Goal: Task Accomplishment & Management: Use online tool/utility

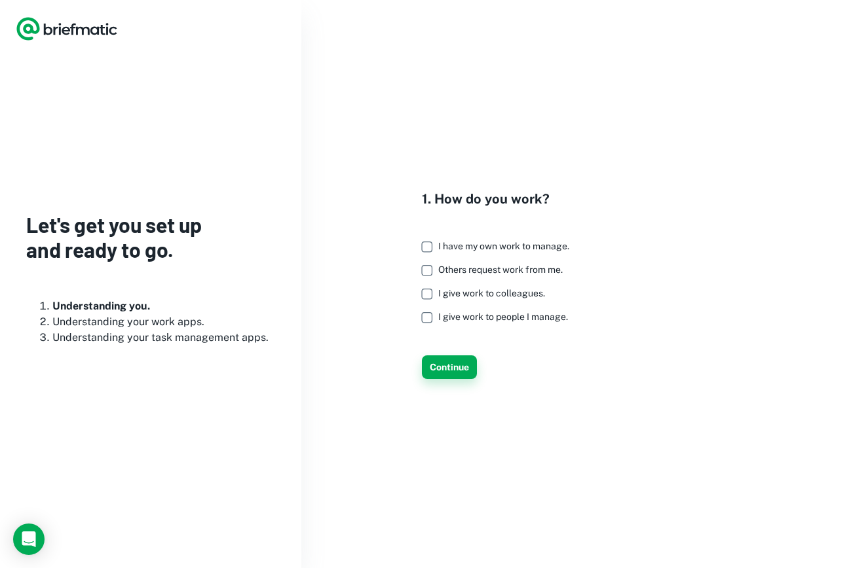
click at [439, 368] on button "Continue" at bounding box center [449, 368] width 55 height 24
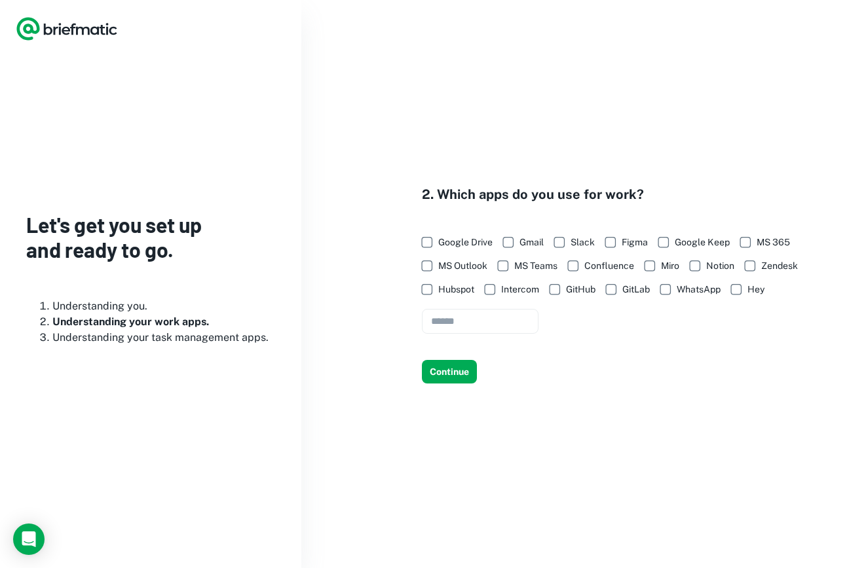
click at [473, 360] on div "2. Which apps do you use for work? Google Drive Gmail Slack Figma Google Keep M…" at bounding box center [575, 285] width 516 height 200
click at [466, 373] on button "Continue" at bounding box center [449, 372] width 55 height 24
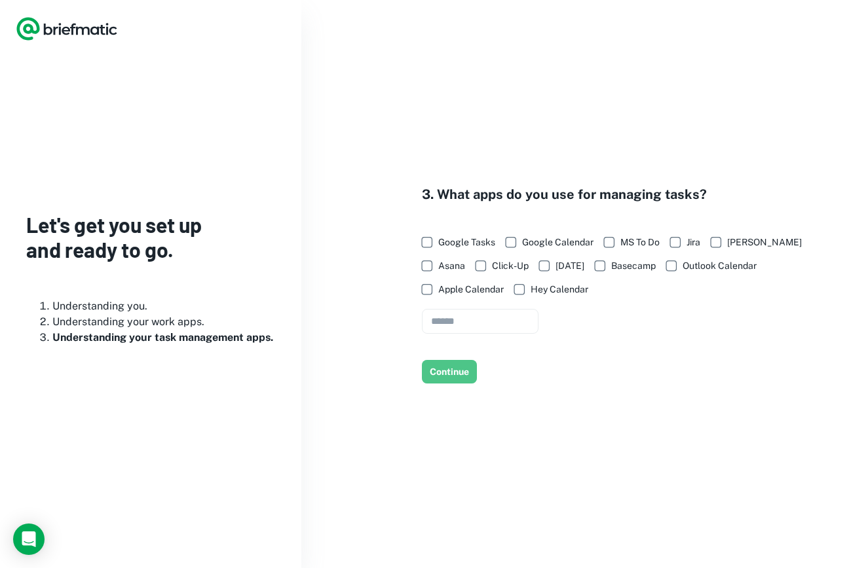
click at [466, 373] on button "Continue" at bounding box center [449, 372] width 55 height 24
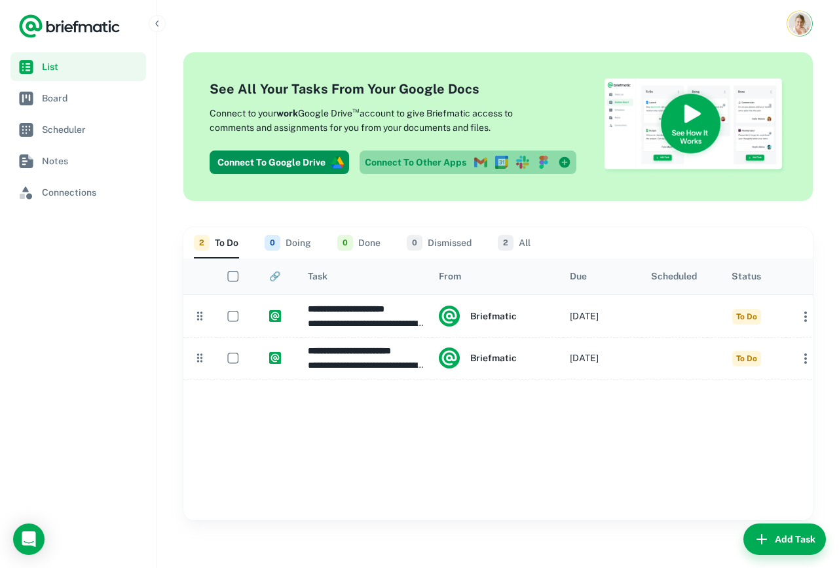
click at [538, 163] on icon at bounding box center [543, 162] width 13 height 13
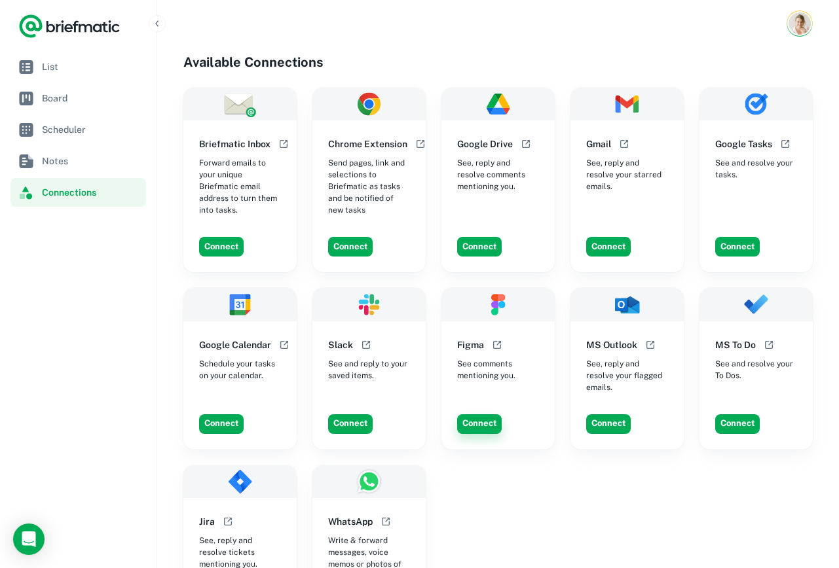
click at [495, 415] on button "Connect" at bounding box center [479, 425] width 45 height 20
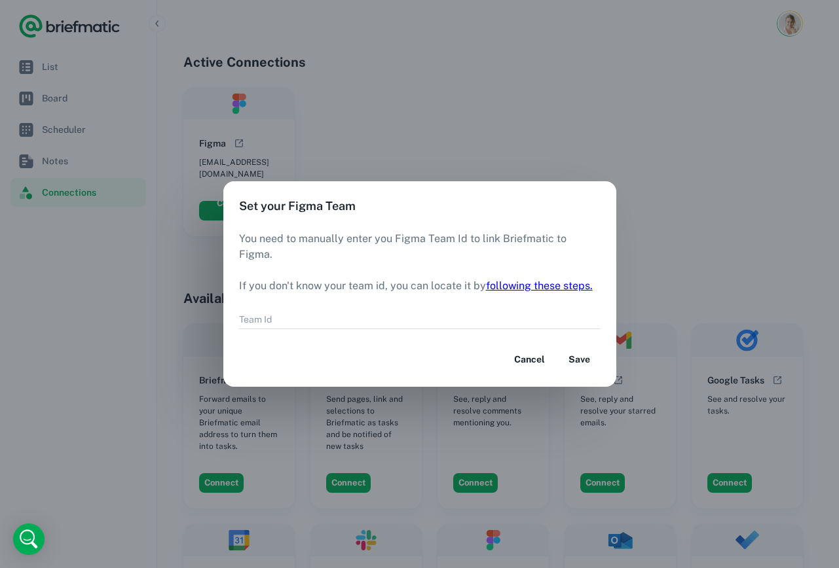
click at [575, 280] on link "following these steps." at bounding box center [539, 286] width 107 height 12
click at [335, 314] on input "Team Id" at bounding box center [419, 320] width 361 height 20
paste input "**********"
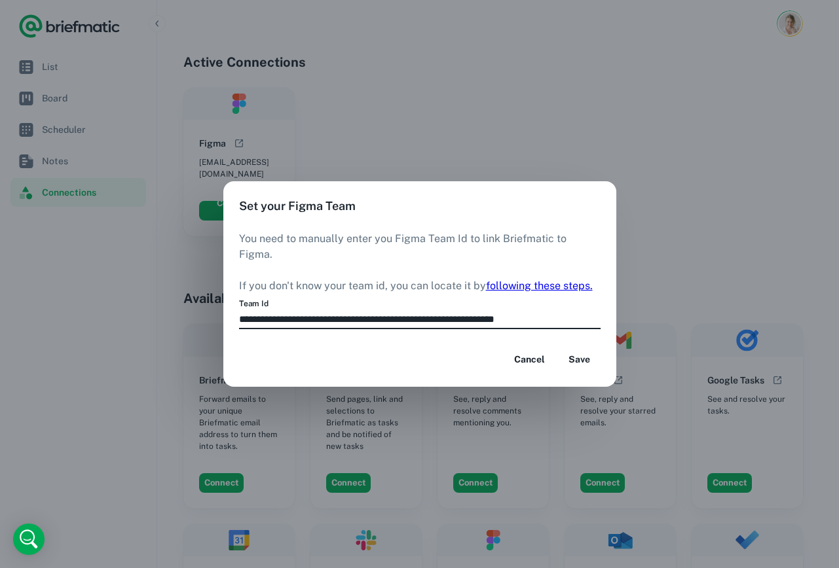
drag, startPoint x: 398, startPoint y: 312, endPoint x: 225, endPoint y: 315, distance: 173.6
click at [225, 315] on div "**********" at bounding box center [419, 282] width 393 height 102
drag, startPoint x: 519, startPoint y: 312, endPoint x: 482, endPoint y: 310, distance: 36.7
click at [500, 312] on input "**********" at bounding box center [419, 320] width 361 height 20
drag, startPoint x: 342, startPoint y: 312, endPoint x: 539, endPoint y: 318, distance: 196.5
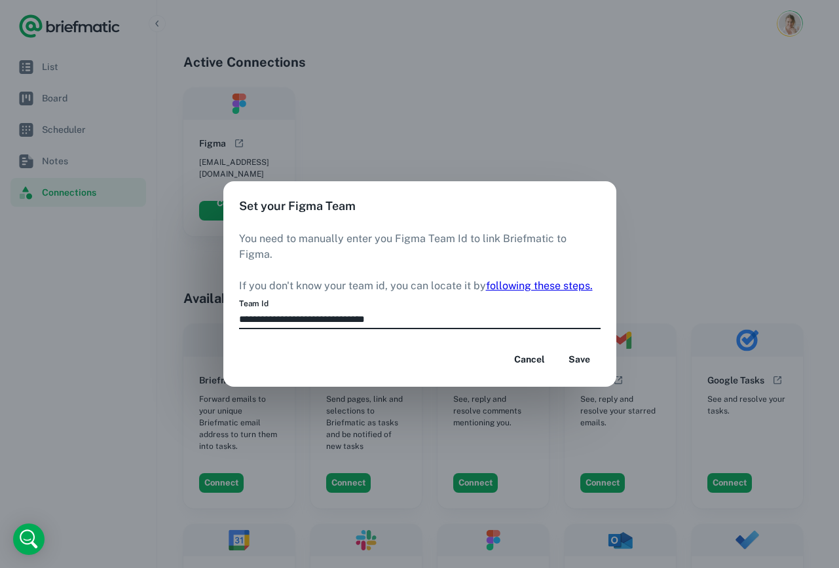
click at [499, 310] on input "**********" at bounding box center [419, 320] width 361 height 20
type input "**********"
click at [575, 354] on button "Save" at bounding box center [580, 360] width 42 height 24
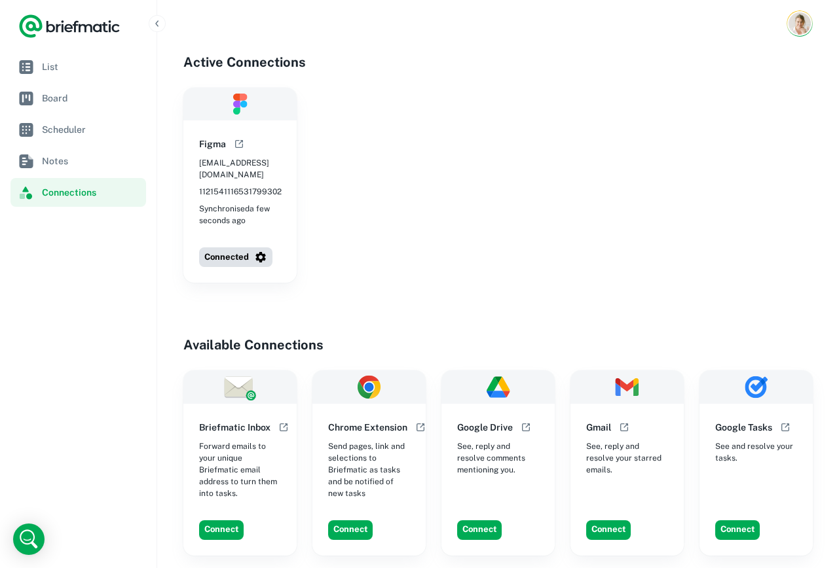
click at [316, 239] on div "Figma ahoj@baravlaskova.cz 1121541116531799302 Synchronised a few seconds ago C…" at bounding box center [497, 185] width 629 height 195
click at [277, 225] on div "Figma ahoj@baravlaskova.cz 1121541116531799302 Synchronised a few seconds ago" at bounding box center [239, 181] width 113 height 122
click at [81, 63] on span "List" at bounding box center [91, 67] width 99 height 14
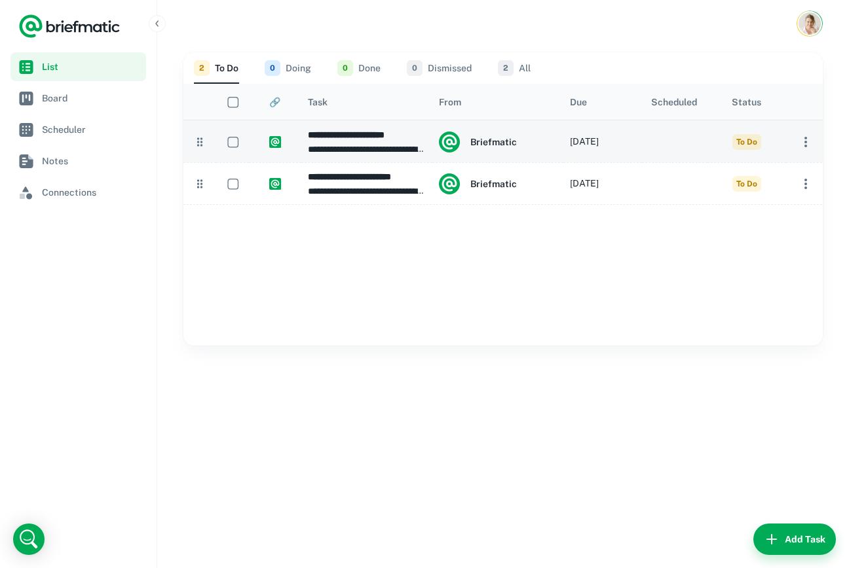
click at [799, 140] on icon "button" at bounding box center [806, 142] width 16 height 16
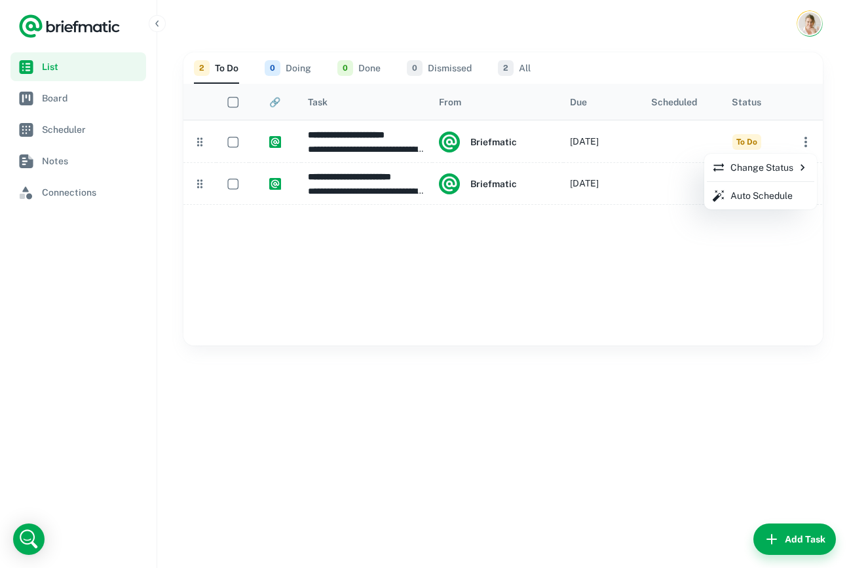
click at [232, 145] on div at bounding box center [424, 284] width 849 height 568
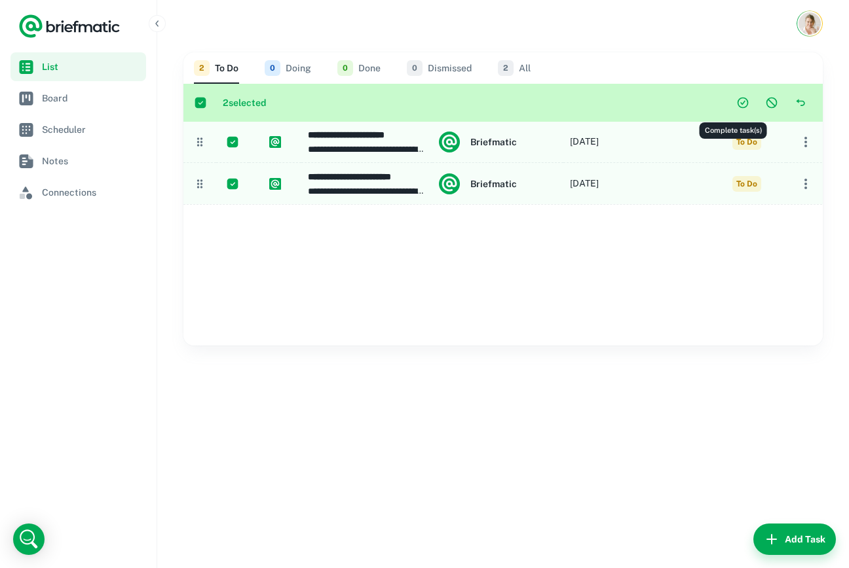
click at [736, 103] on icon "Complete task(s)" at bounding box center [742, 102] width 13 height 13
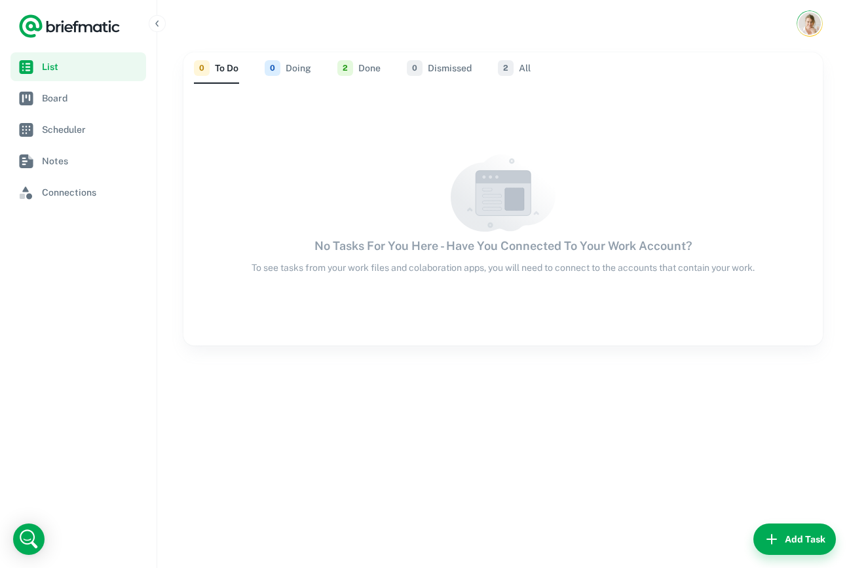
click at [730, 103] on div "No Tasks For You Here - Have You Connected To Your Work Account? To see tasks f…" at bounding box center [502, 215] width 639 height 262
click at [84, 125] on span "Scheduler" at bounding box center [91, 129] width 99 height 14
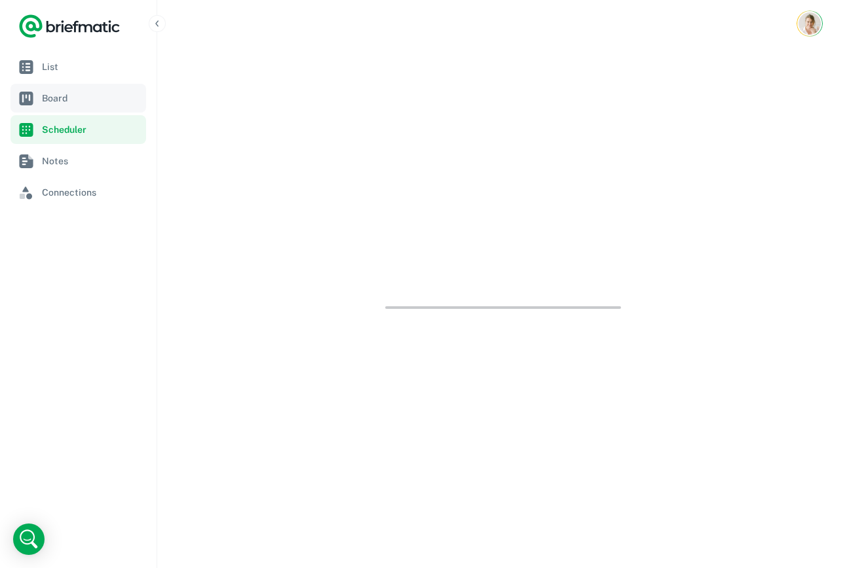
click at [75, 102] on span "Board" at bounding box center [91, 98] width 99 height 14
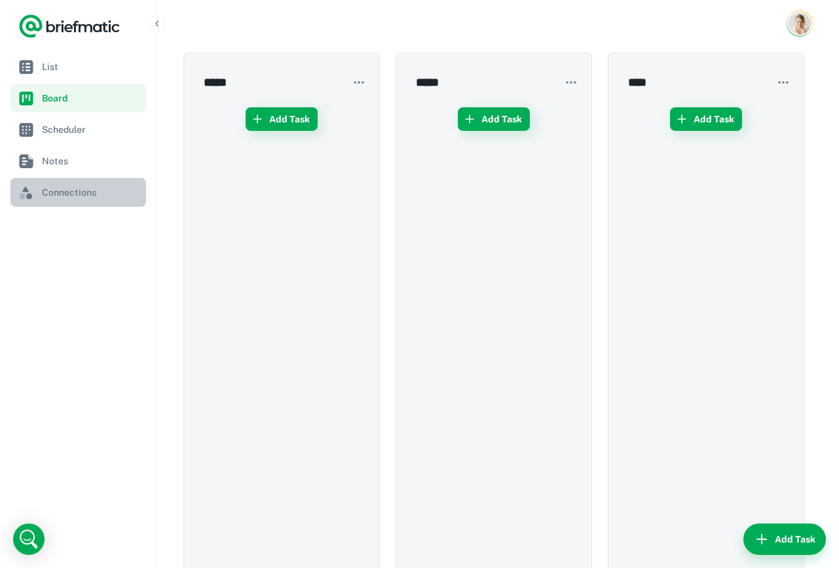
click at [72, 200] on link "Connections" at bounding box center [78, 192] width 136 height 29
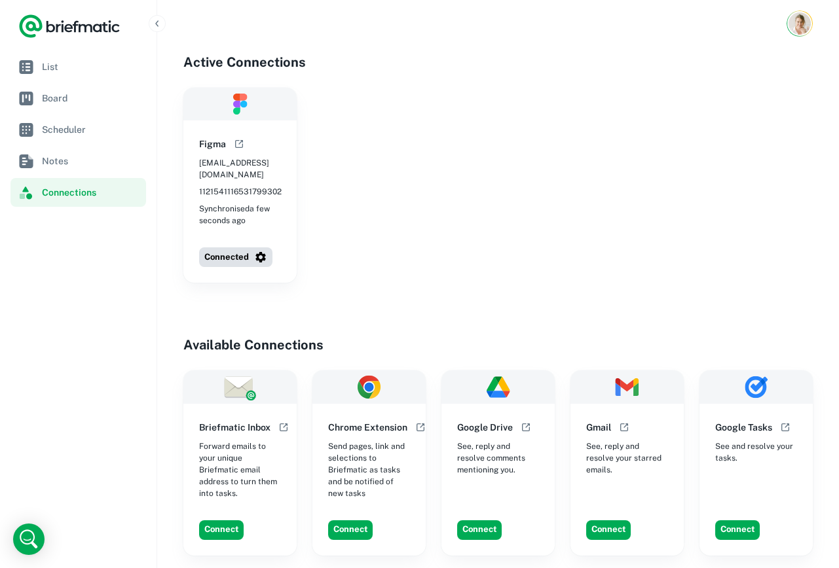
click at [451, 220] on div "Figma ahoj@baravlaskova.cz 1121541116531799302 Synchronised a few seconds ago C…" at bounding box center [497, 185] width 629 height 195
click at [201, 141] on h6 "Figma" at bounding box center [212, 144] width 27 height 14
click at [92, 163] on span "Notes" at bounding box center [91, 161] width 99 height 14
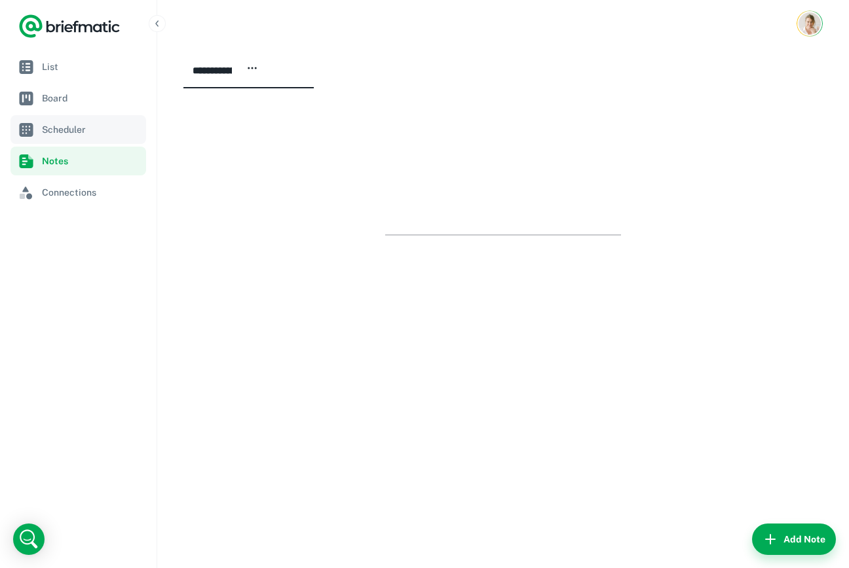
click at [90, 130] on span "Scheduler" at bounding box center [91, 129] width 99 height 14
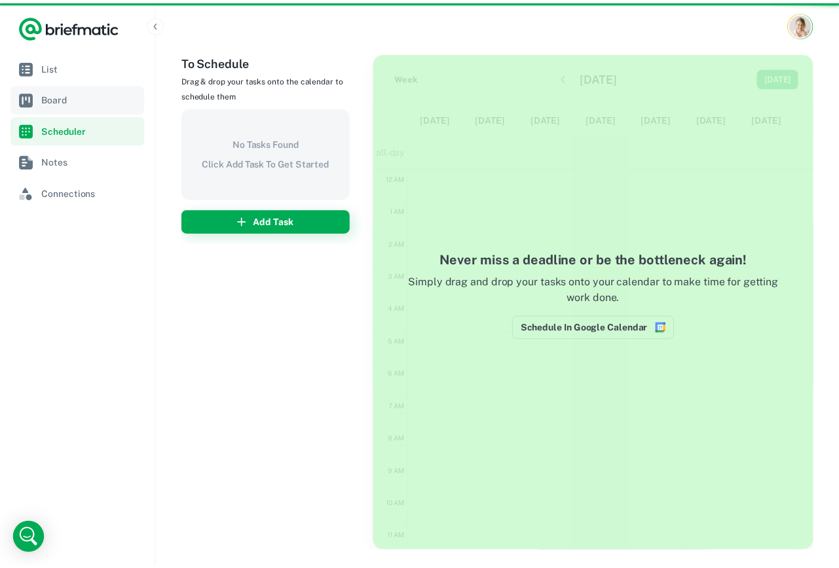
scroll to position [197, 0]
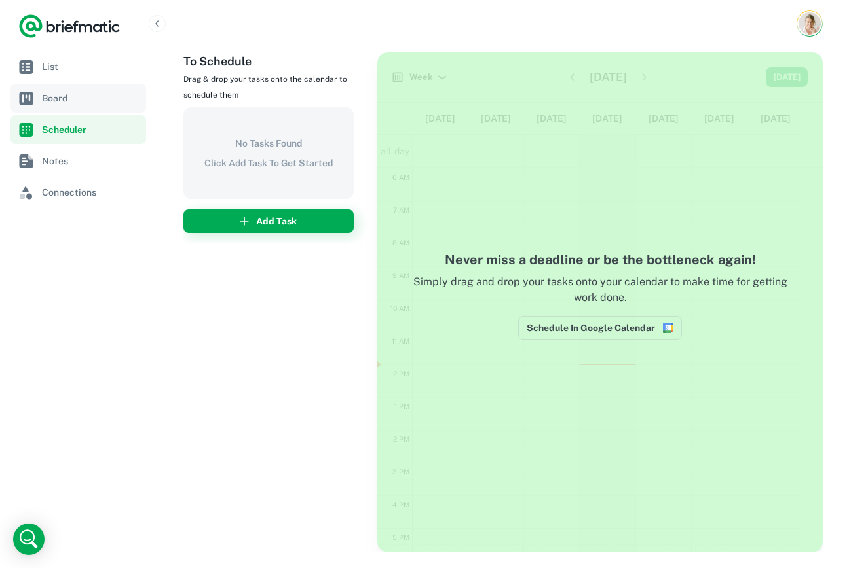
click at [89, 94] on span "Board" at bounding box center [91, 98] width 99 height 14
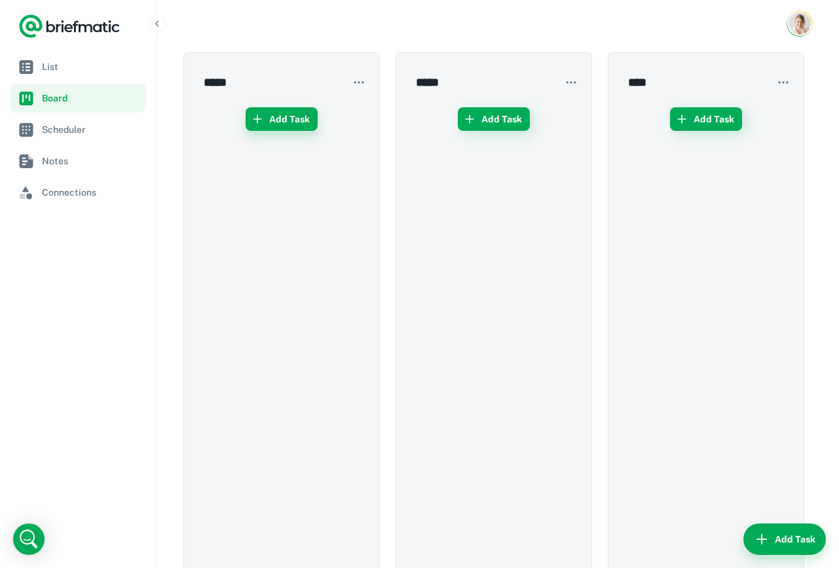
click at [304, 120] on button "Add Task" at bounding box center [282, 119] width 72 height 24
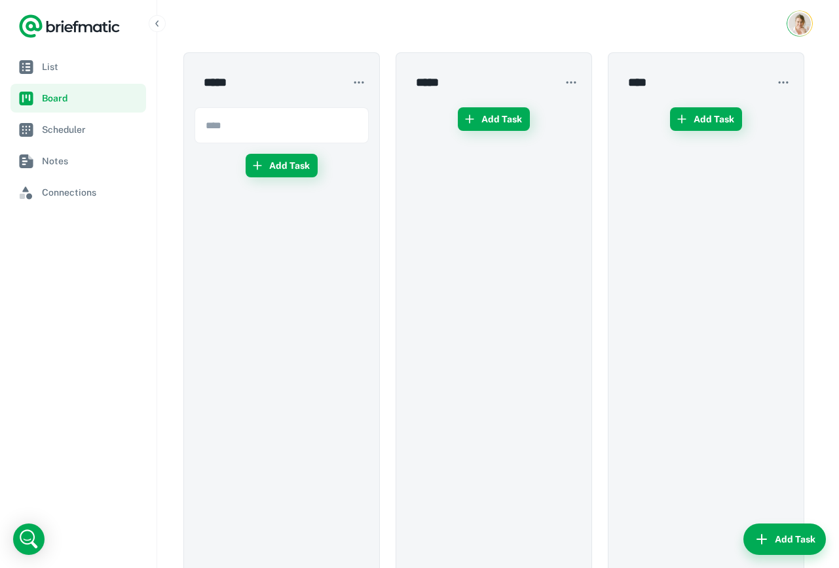
click at [341, 207] on div "Add Task" at bounding box center [281, 348] width 174 height 502
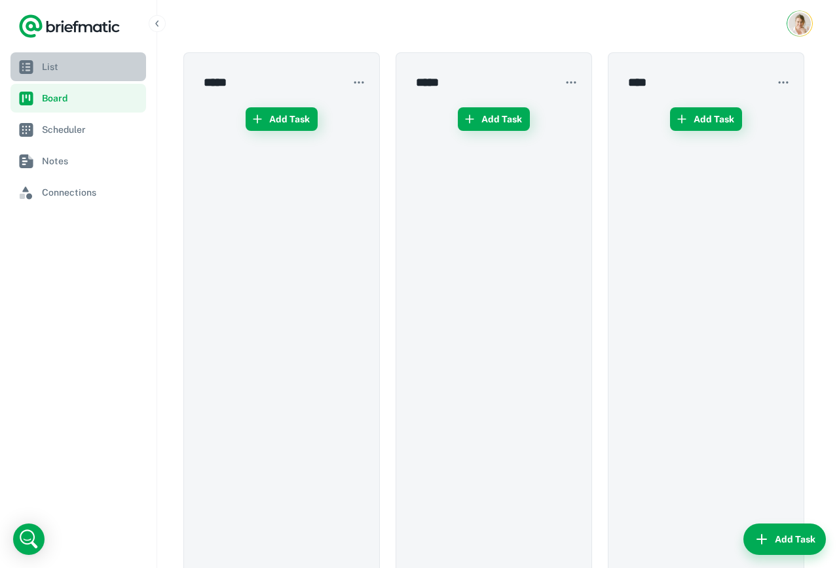
click at [83, 54] on link "List" at bounding box center [78, 66] width 136 height 29
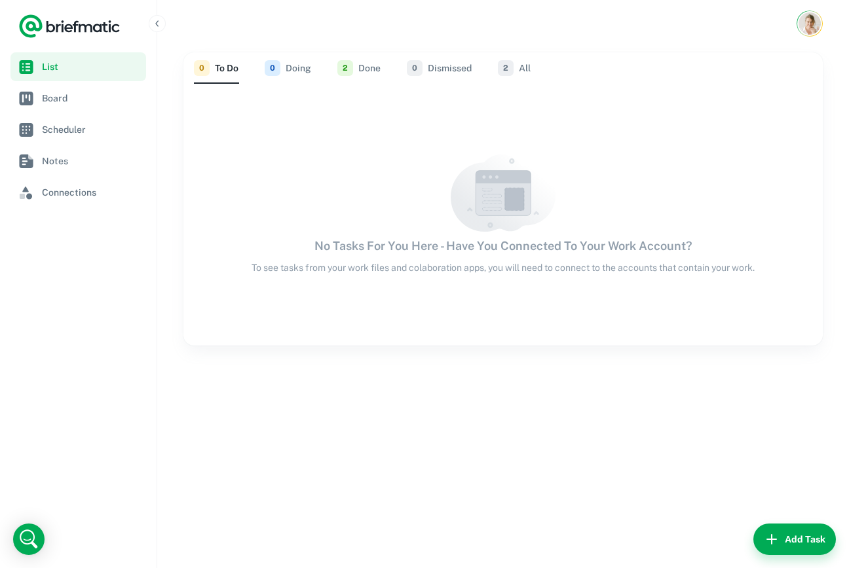
click at [372, 155] on div "No Tasks For You Here - Have You Connected To Your Work Account? To see tasks f…" at bounding box center [502, 215] width 639 height 120
click at [423, 455] on div "0 To Do 0 Doing 2 Done 0 Dismissed 2 All No Tasks For You Here - Have You Conne…" at bounding box center [503, 307] width 692 height 521
click at [90, 160] on span "Notes" at bounding box center [91, 161] width 99 height 14
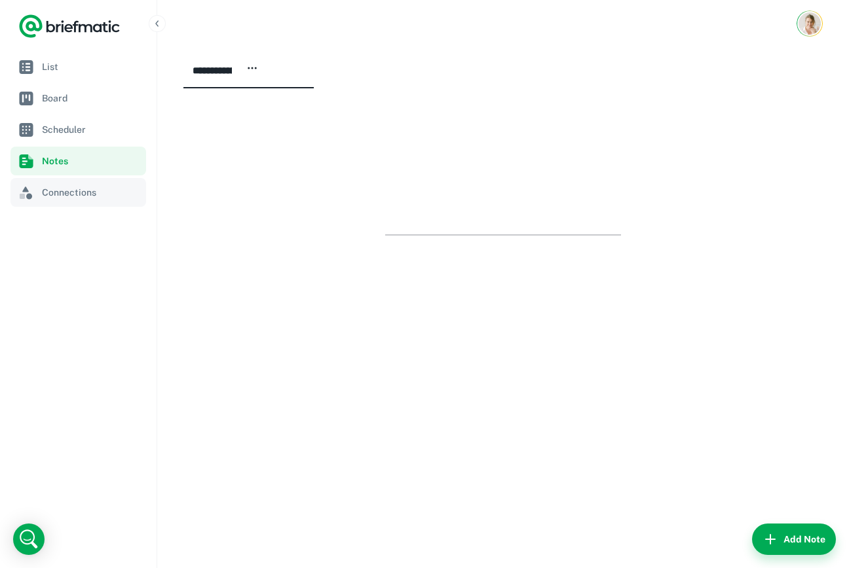
click at [74, 192] on span "Connections" at bounding box center [91, 192] width 99 height 14
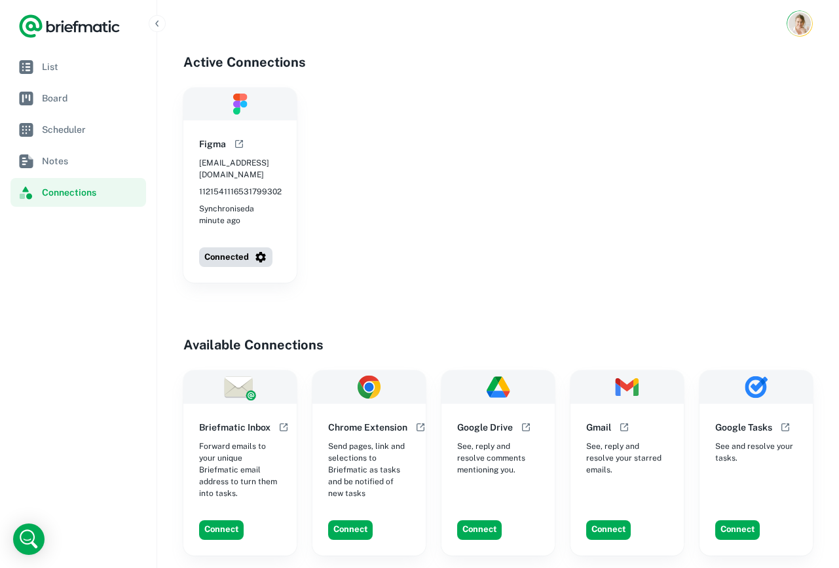
click at [298, 205] on div "Figma ahoj@baravlaskova.cz 1121541116531799302 Synchronised a minute ago Connec…" at bounding box center [497, 185] width 629 height 195
click at [250, 206] on span "Synchronised a minute ago" at bounding box center [240, 215] width 82 height 24
click at [263, 253] on button "Connected" at bounding box center [235, 258] width 73 height 20
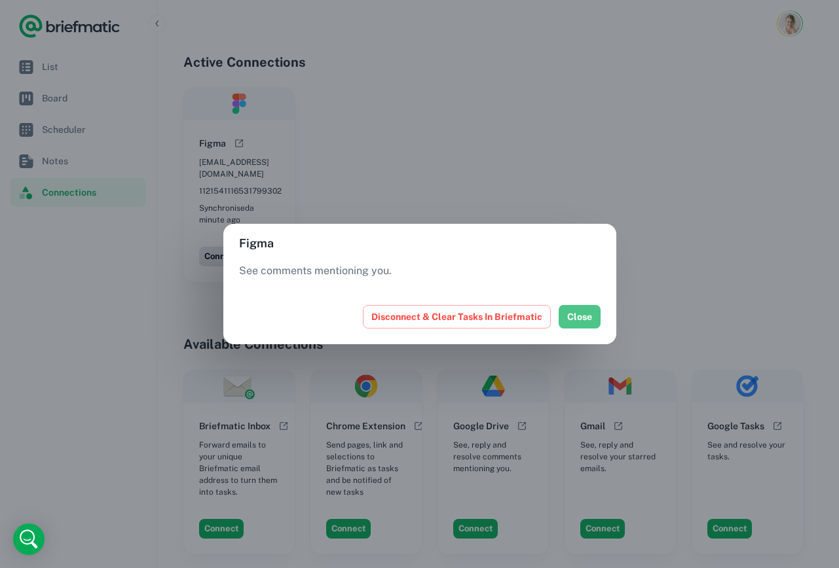
drag, startPoint x: 580, startPoint y: 321, endPoint x: 659, endPoint y: 294, distance: 83.7
click at [581, 321] on button "Close" at bounding box center [580, 317] width 42 height 24
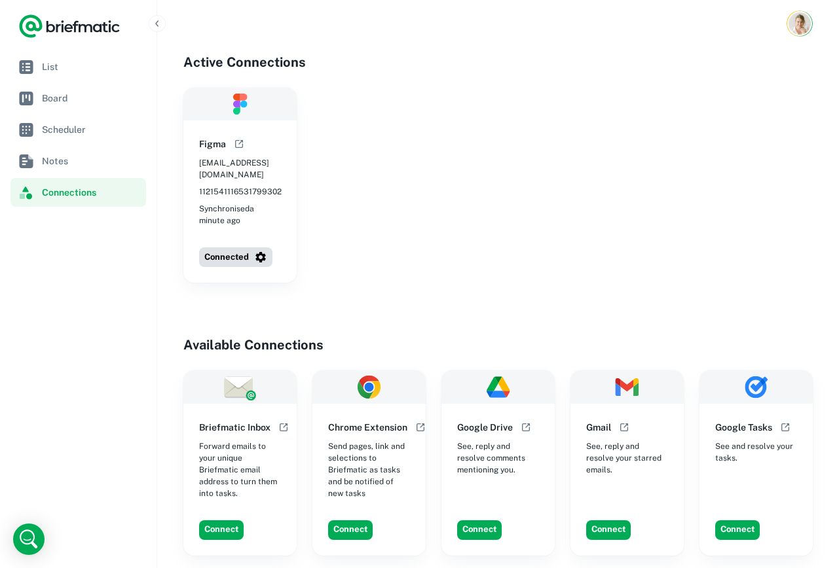
click at [554, 195] on div "Figma ahoj@baravlaskova.cz 1121541116531799302 Synchronised a minute ago Connec…" at bounding box center [497, 185] width 629 height 195
click at [55, 69] on span "List" at bounding box center [91, 67] width 99 height 14
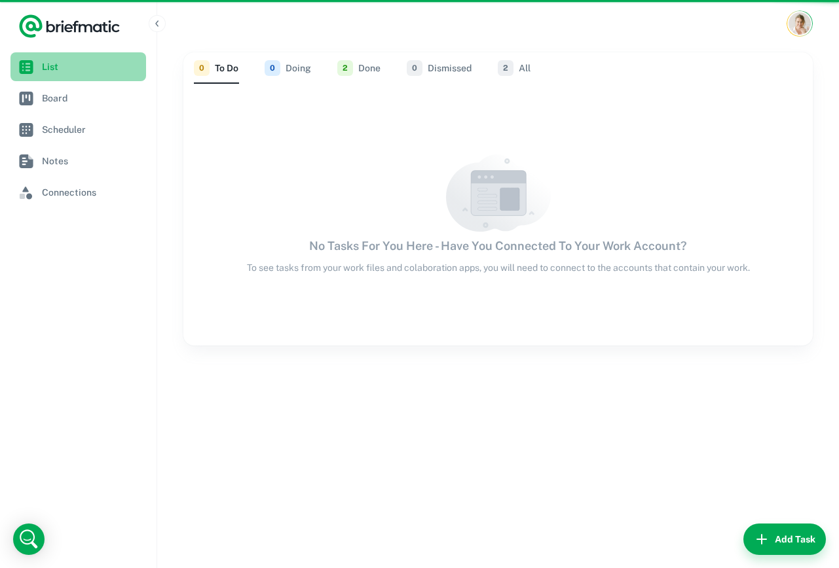
click at [55, 68] on span "List" at bounding box center [91, 67] width 99 height 14
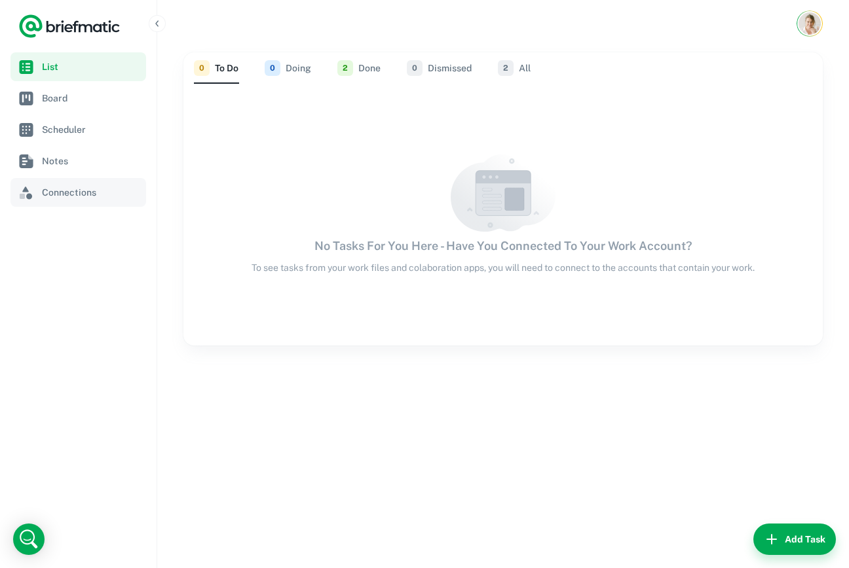
click at [41, 183] on link "Connections" at bounding box center [78, 192] width 136 height 29
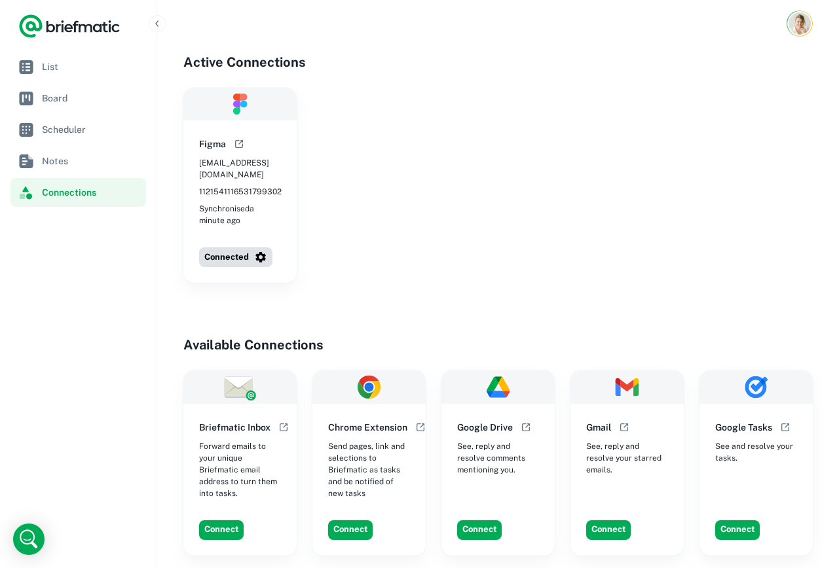
click at [434, 243] on div "Figma ahoj@baravlaskova.cz 1121541116531799302 Synchronised a minute ago Connec…" at bounding box center [497, 185] width 629 height 195
click at [112, 58] on link "List" at bounding box center [78, 66] width 136 height 29
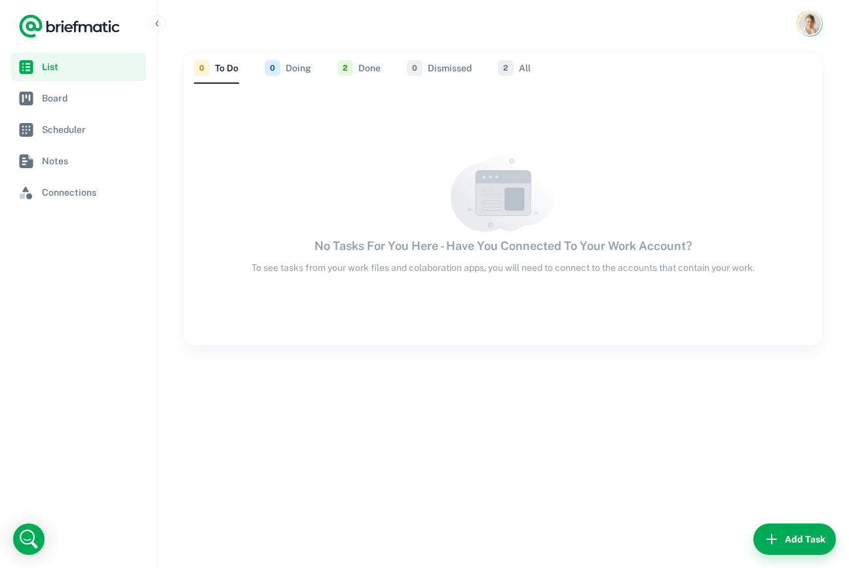
click at [533, 63] on div "0 To Do 0 Doing 2 Done 0 Dismissed 2 All" at bounding box center [503, 67] width 618 height 31
click at [523, 65] on button "2 All" at bounding box center [514, 67] width 33 height 31
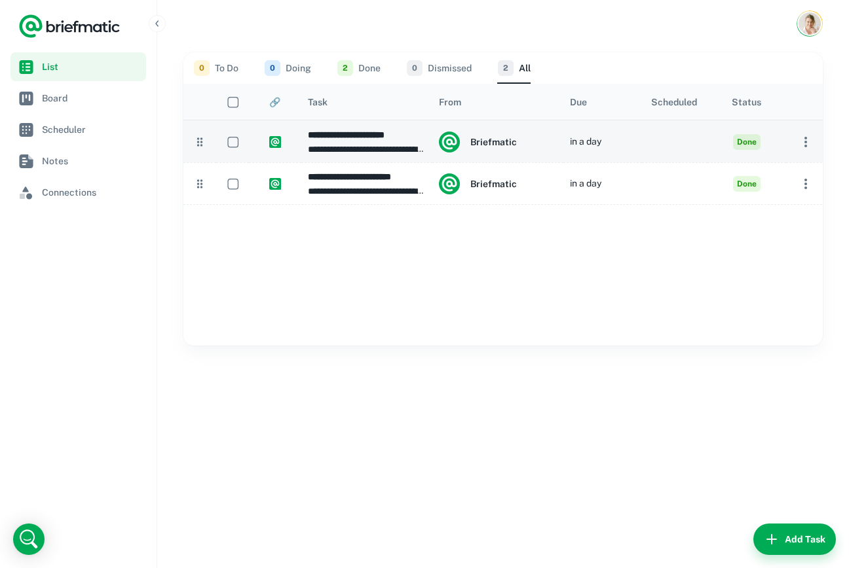
click at [804, 143] on icon "button" at bounding box center [806, 142] width 16 height 16
click at [804, 143] on div at bounding box center [424, 284] width 849 height 568
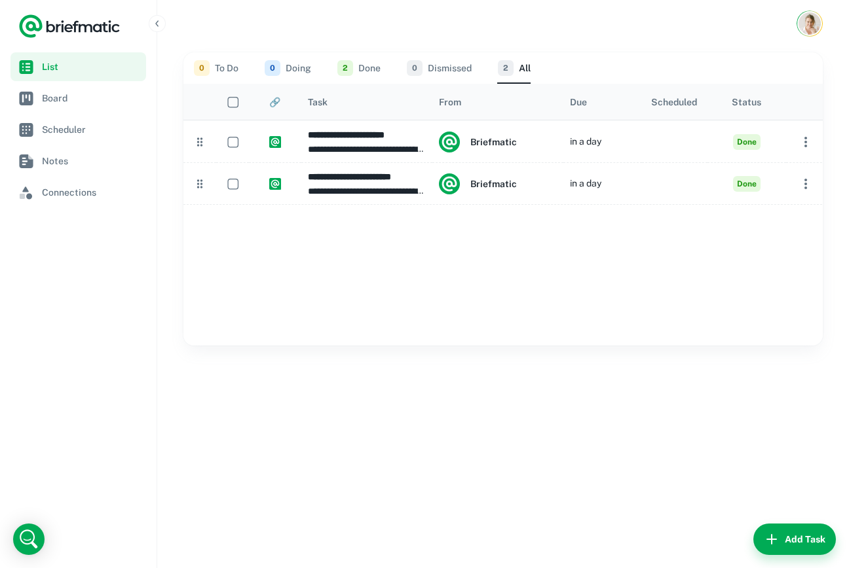
click at [240, 70] on div "0 To Do 0 Doing 2 Done 0 Dismissed 2 All" at bounding box center [503, 67] width 618 height 31
click at [234, 69] on button "0 To Do" at bounding box center [216, 67] width 45 height 31
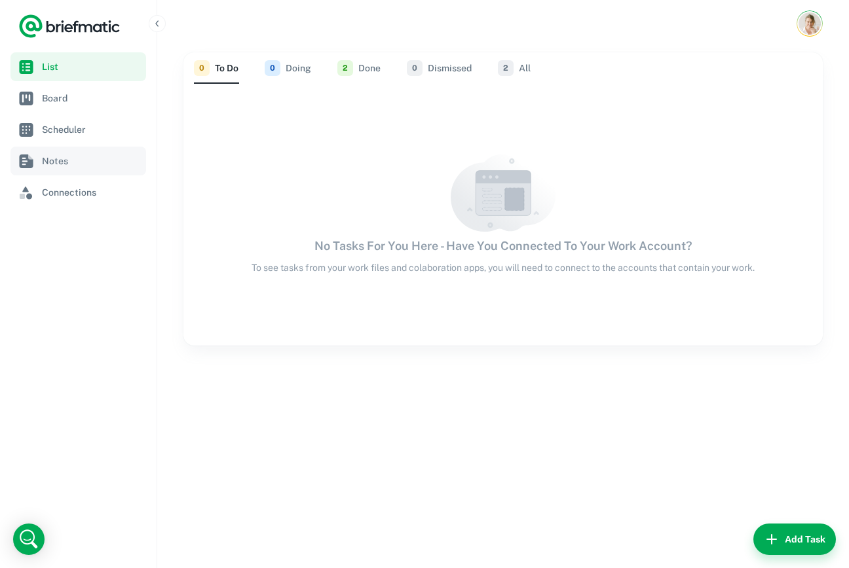
click at [72, 163] on span "Notes" at bounding box center [91, 161] width 99 height 14
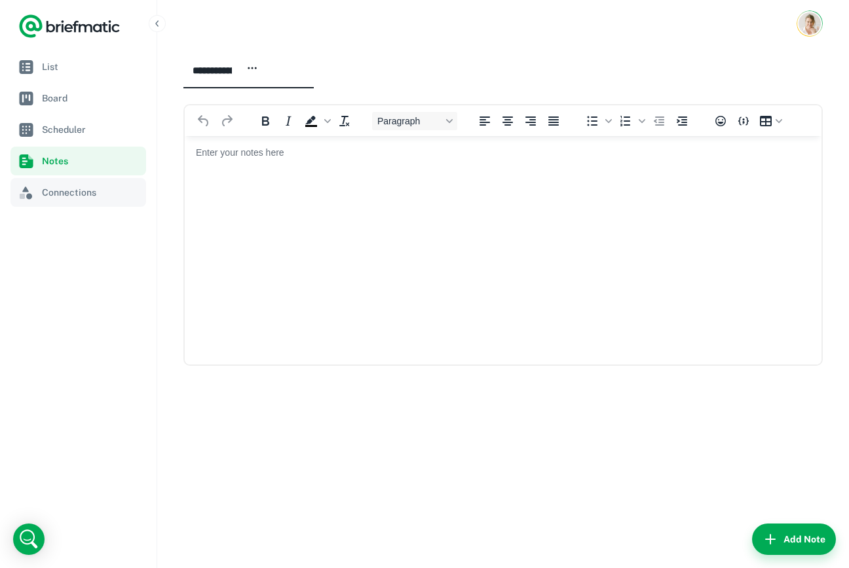
click at [69, 186] on span "Connections" at bounding box center [91, 192] width 99 height 14
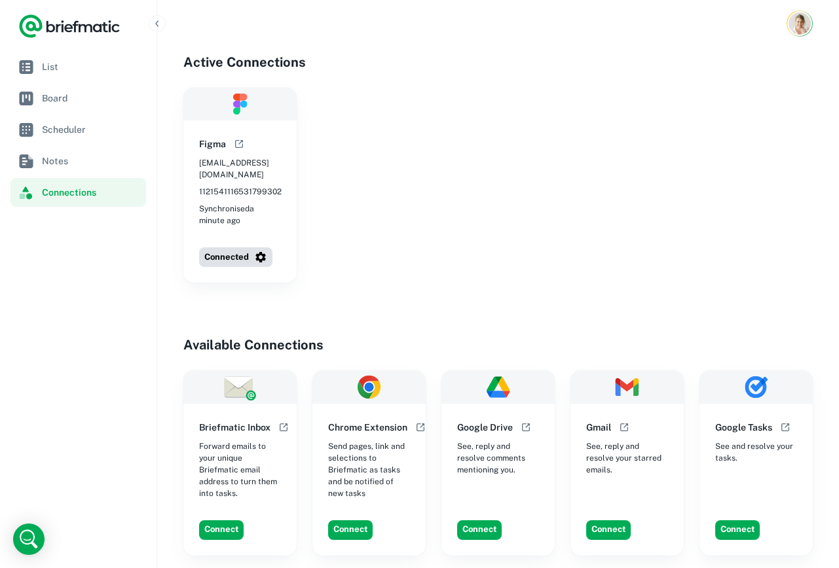
click at [255, 203] on span "Synchronised a minute ago" at bounding box center [240, 215] width 82 height 24
click at [251, 204] on span "Synchronised a minute ago" at bounding box center [240, 215] width 82 height 24
click at [244, 145] on icon "Open help documentation" at bounding box center [239, 144] width 10 height 10
click at [80, 54] on link "List" at bounding box center [78, 66] width 136 height 29
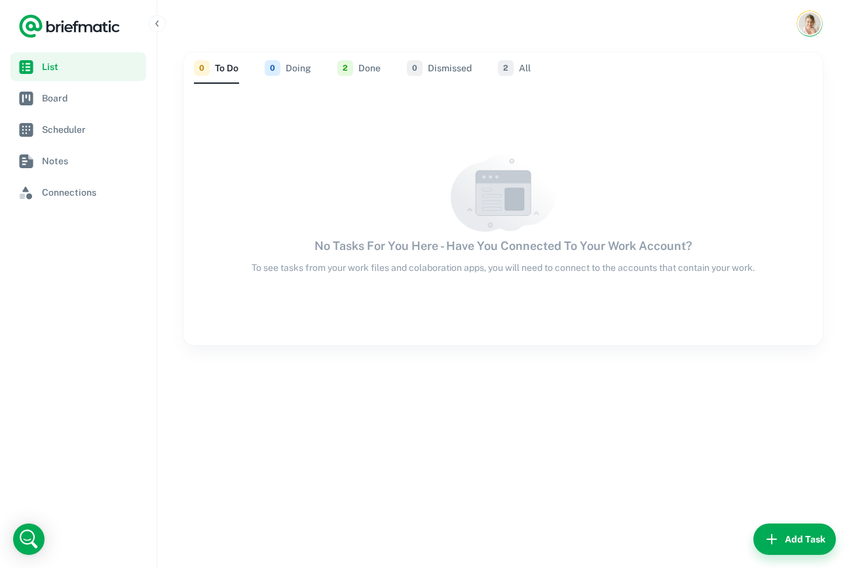
click at [492, 443] on div "0 To Do 0 Doing 2 Done 0 Dismissed 2 All No Tasks For You Here - Have You Conne…" at bounding box center [503, 307] width 692 height 521
click at [798, 22] on img "Account button" at bounding box center [809, 23] width 22 height 22
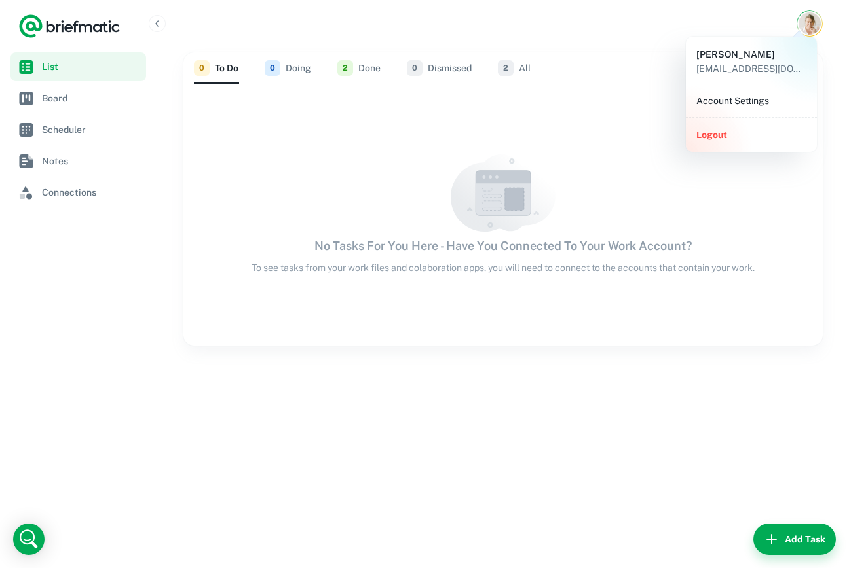
click at [745, 102] on li "Account Settings" at bounding box center [751, 101] width 120 height 22
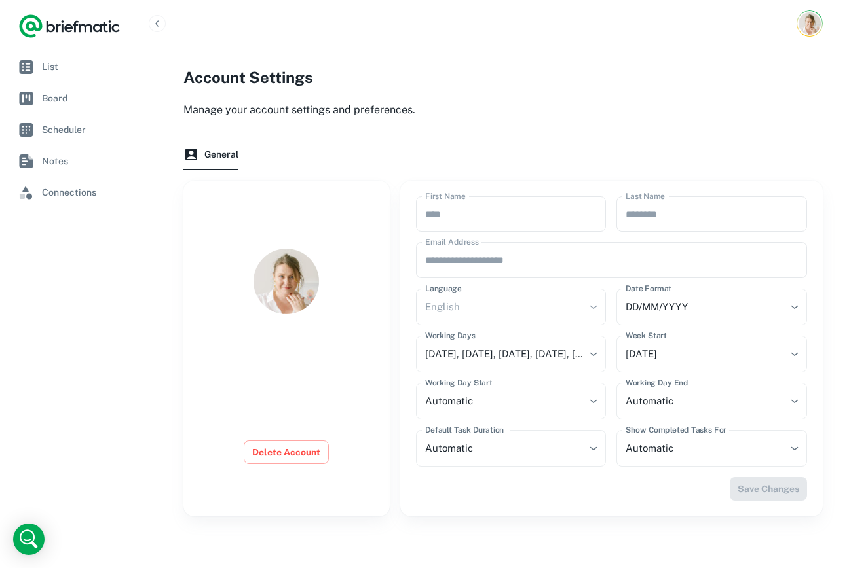
click at [553, 127] on div "**********" at bounding box center [502, 284] width 639 height 464
click at [96, 76] on link "List" at bounding box center [78, 66] width 136 height 29
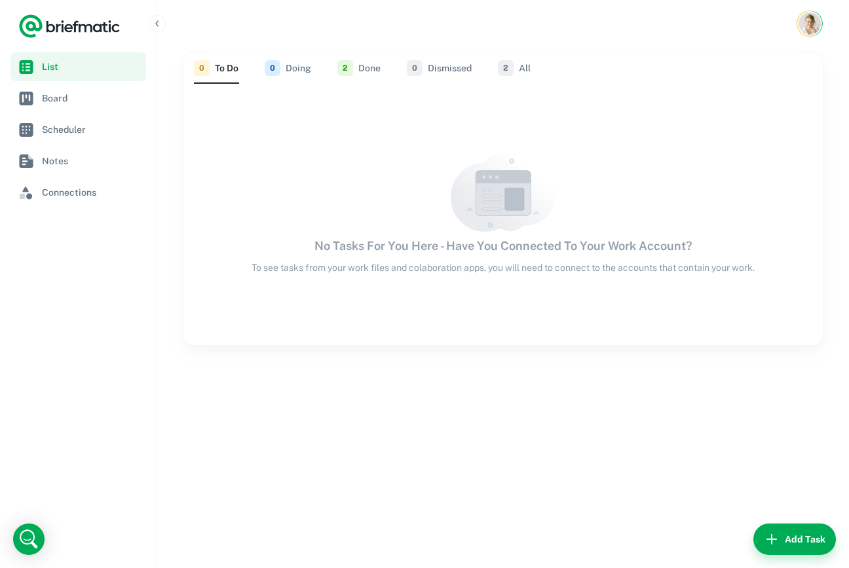
click at [454, 425] on div "0 To Do 0 Doing 2 Done 0 Dismissed 2 All No Tasks For You Here - Have You Conne…" at bounding box center [503, 307] width 692 height 521
click at [477, 230] on img at bounding box center [503, 193] width 105 height 77
click at [376, 257] on div "No Tasks For You Here - Have You Connected To Your Work Account? To see tasks f…" at bounding box center [502, 215] width 639 height 120
click at [78, 191] on span "Connections" at bounding box center [91, 192] width 99 height 14
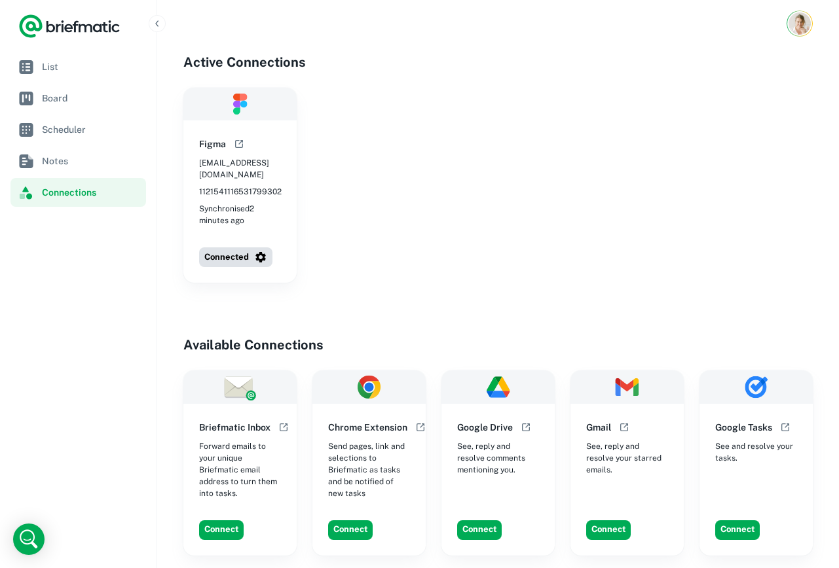
click at [427, 215] on div "Figma ahoj@baravlaskova.cz 1121541116531799302 Synchronised 2 minutes ago Conne…" at bounding box center [497, 185] width 629 height 195
click at [57, 66] on span "List" at bounding box center [91, 67] width 99 height 14
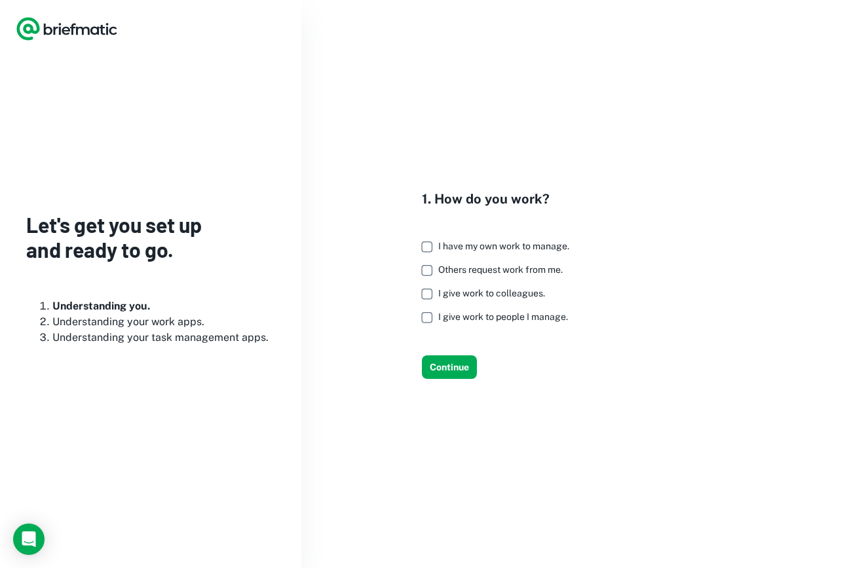
click at [463, 317] on span "I give work to people I manage." at bounding box center [503, 317] width 130 height 10
click at [460, 367] on button "Continue" at bounding box center [449, 368] width 55 height 24
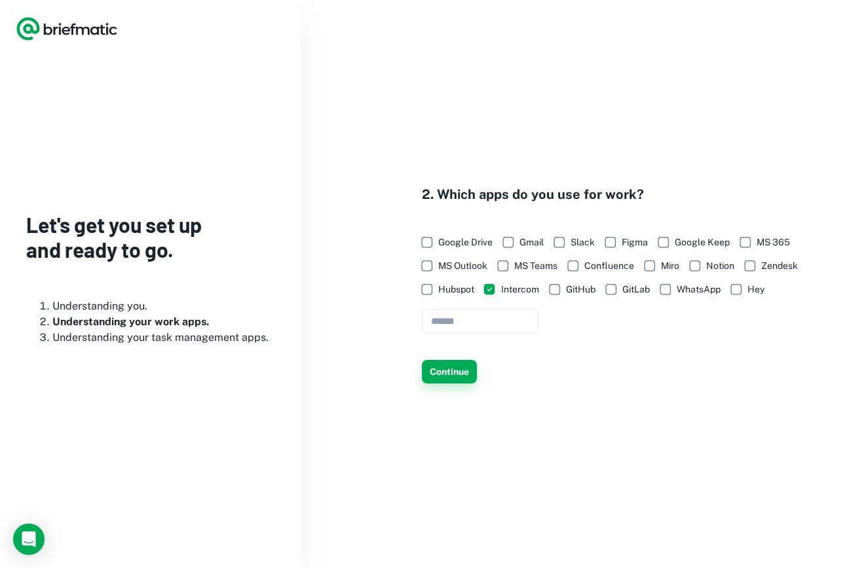
click at [456, 370] on button "Continue" at bounding box center [449, 372] width 55 height 24
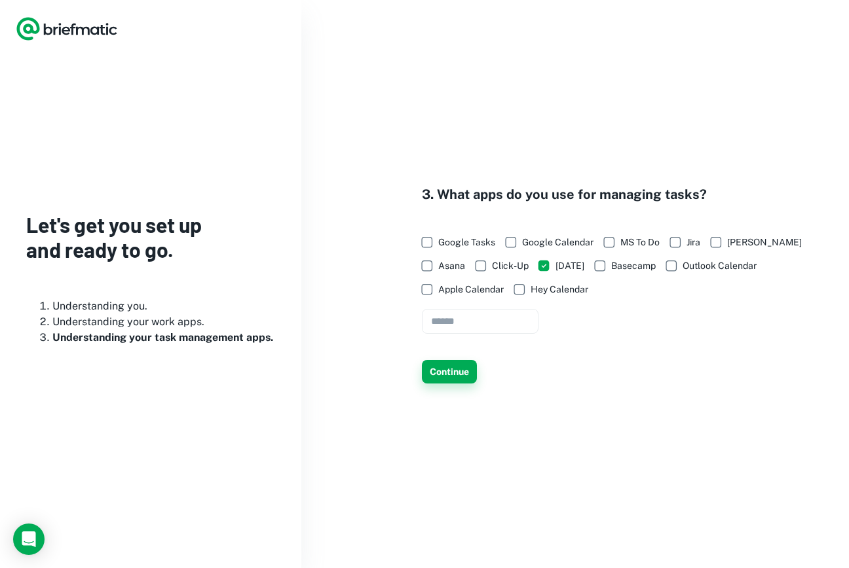
click at [471, 375] on button "Continue" at bounding box center [449, 372] width 55 height 24
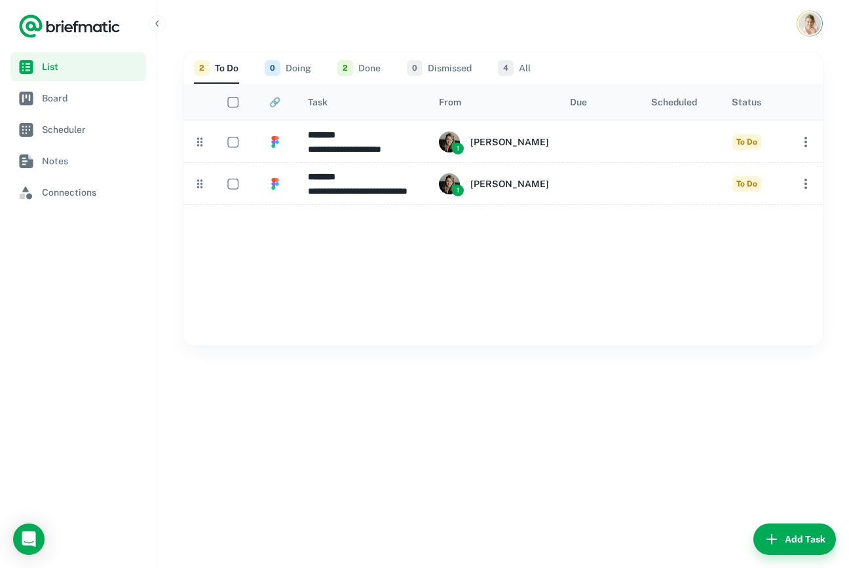
click at [593, 384] on div "**********" at bounding box center [503, 307] width 692 height 521
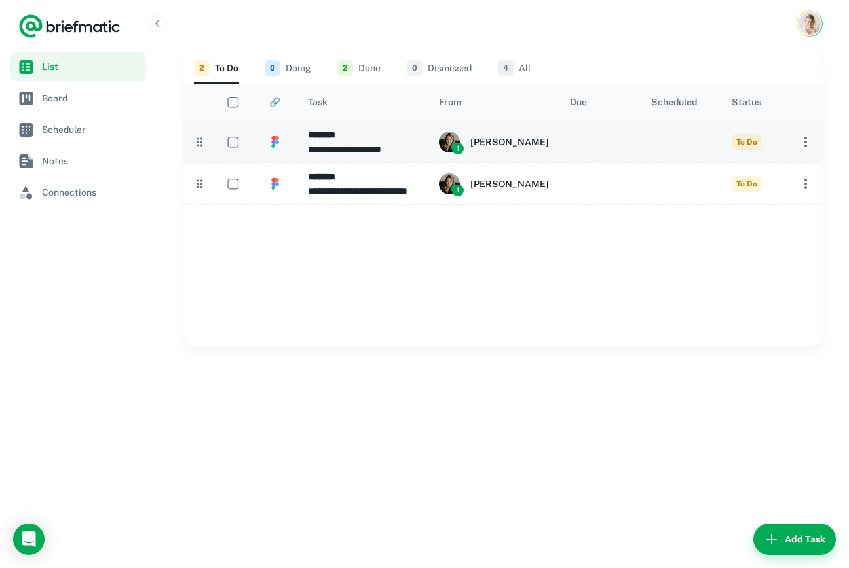
click at [606, 145] on div at bounding box center [602, 141] width 79 height 42
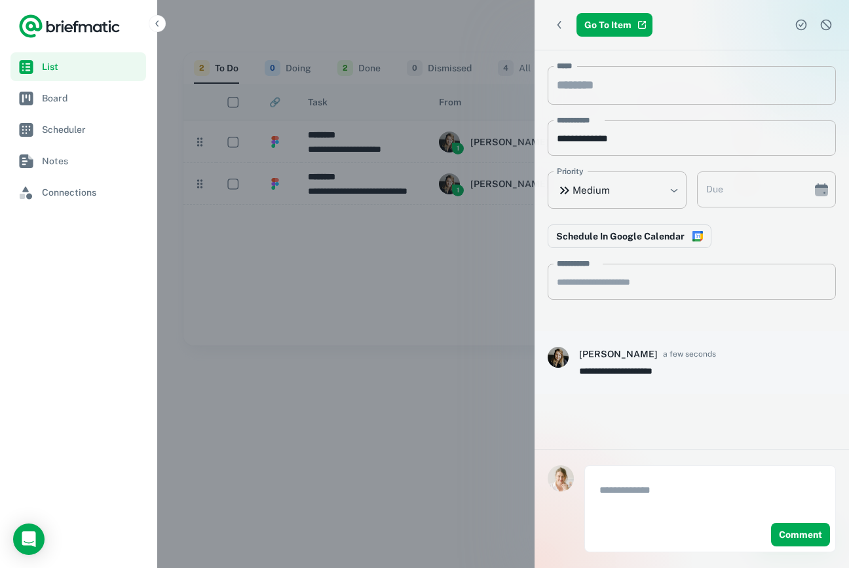
click at [434, 401] on div at bounding box center [424, 284] width 849 height 568
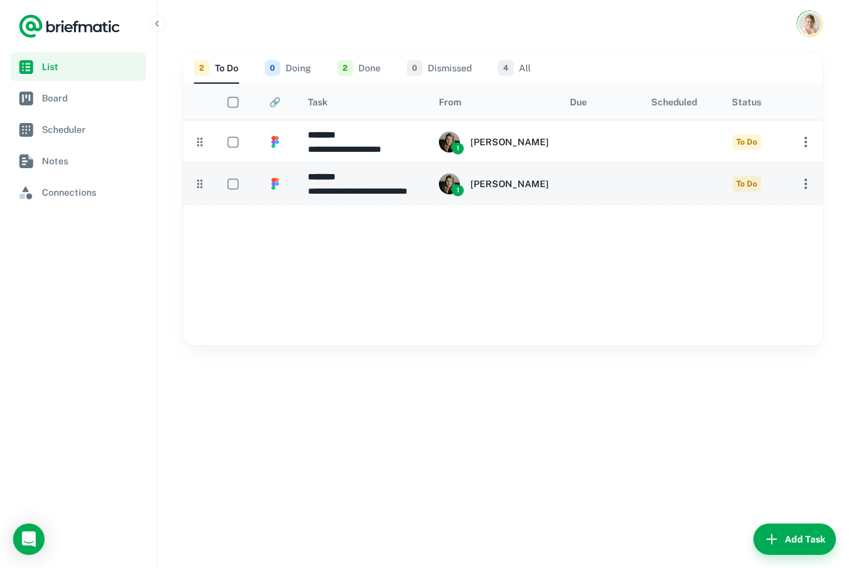
click at [387, 193] on p "**********" at bounding box center [367, 191] width 118 height 14
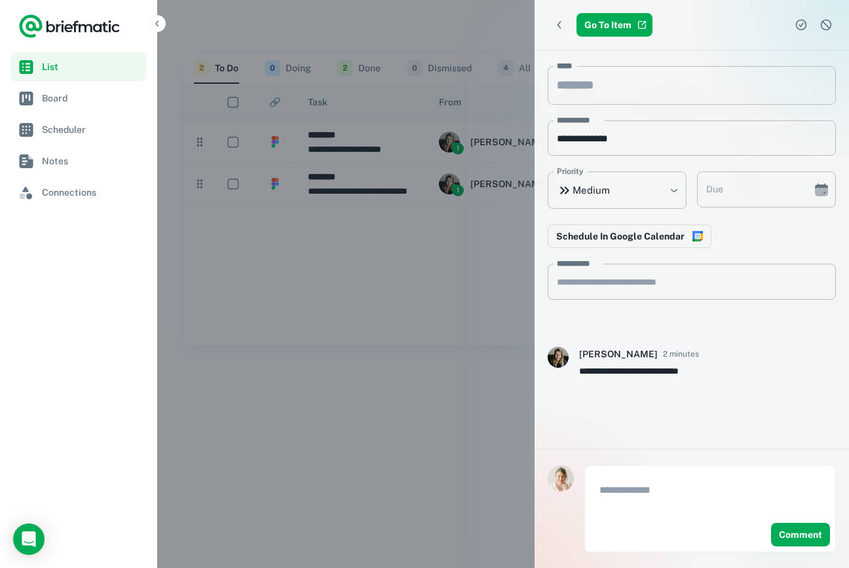
click at [702, 420] on div "**********" at bounding box center [691, 249] width 314 height 399
click at [633, 87] on input "*****" at bounding box center [691, 85] width 288 height 39
click at [637, 19] on link "Go To Item" at bounding box center [614, 25] width 76 height 24
click at [723, 307] on div "**********" at bounding box center [691, 190] width 314 height 281
click at [695, 262] on div "**********" at bounding box center [691, 190] width 314 height 281
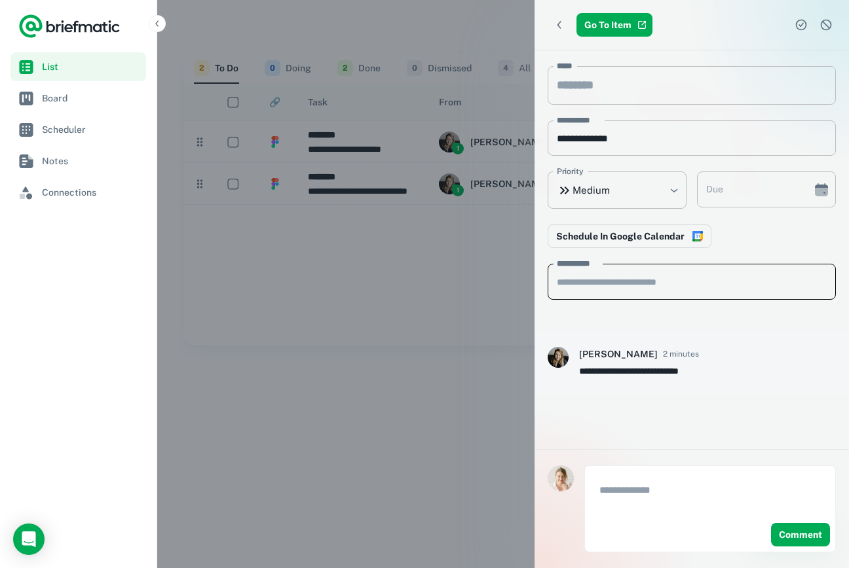
click at [699, 277] on textarea "**********" at bounding box center [692, 282] width 270 height 14
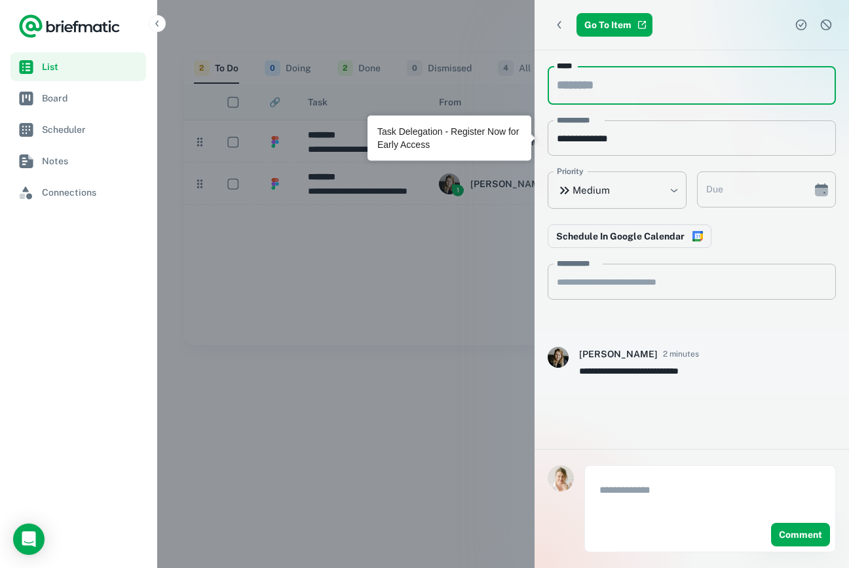
click at [653, 100] on input "*****" at bounding box center [691, 85] width 288 height 39
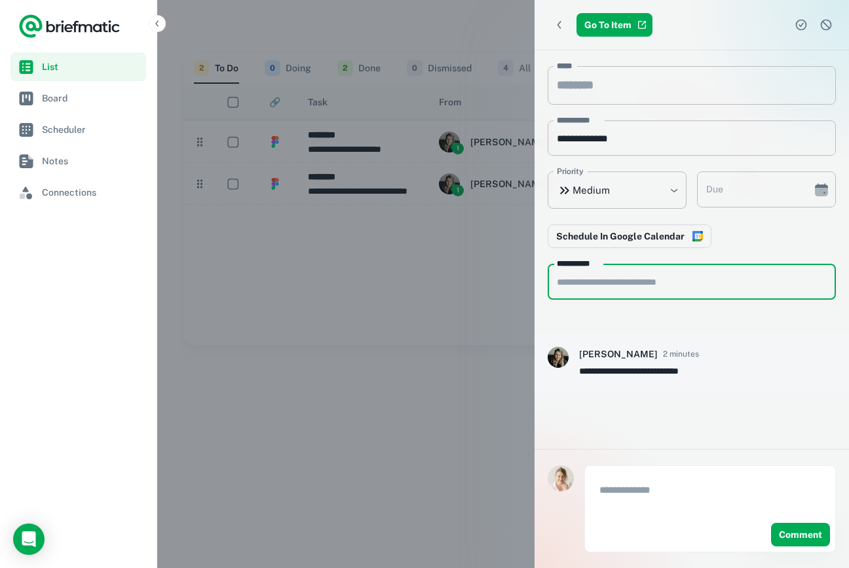
click at [641, 275] on textarea "**********" at bounding box center [692, 282] width 270 height 14
drag, startPoint x: 646, startPoint y: 282, endPoint x: 651, endPoint y: 288, distance: 8.4
click at [646, 282] on textarea "**********" at bounding box center [692, 282] width 270 height 14
drag, startPoint x: 699, startPoint y: 382, endPoint x: 701, endPoint y: 412, distance: 29.5
click at [699, 382] on div "**********" at bounding box center [691, 362] width 314 height 63
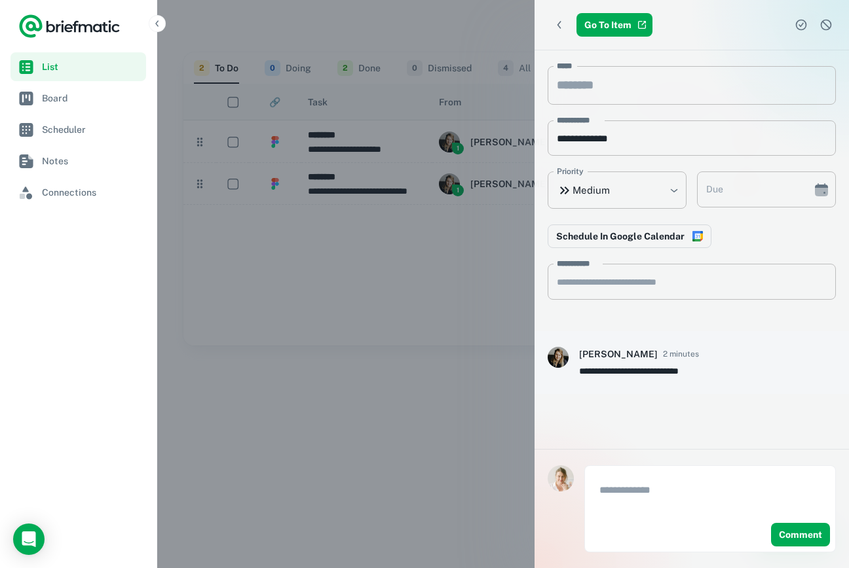
click at [649, 528] on div "* ​ Comment" at bounding box center [709, 509] width 251 height 87
click at [653, 485] on textarea at bounding box center [709, 498] width 221 height 30
type textarea "*******"
click at [794, 538] on button "Comment" at bounding box center [800, 535] width 59 height 24
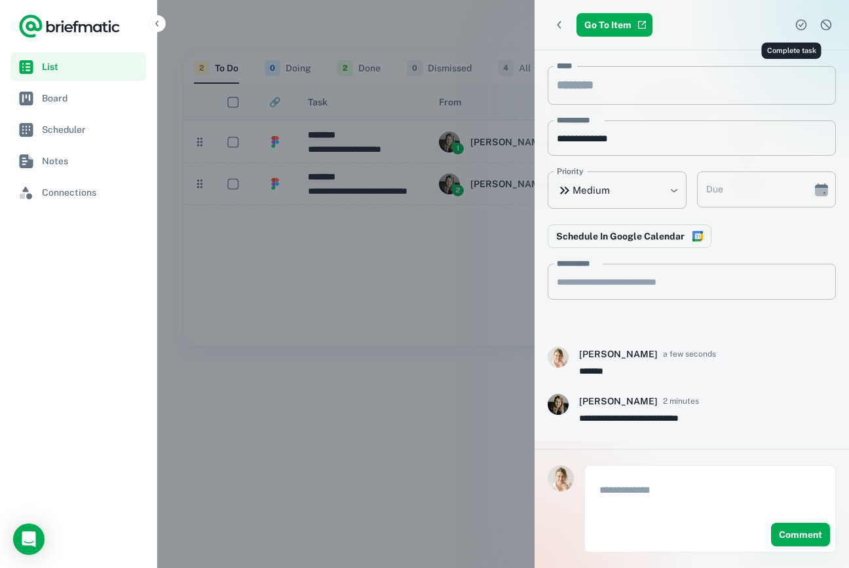
click at [794, 28] on icon "Complete task" at bounding box center [800, 24] width 13 height 13
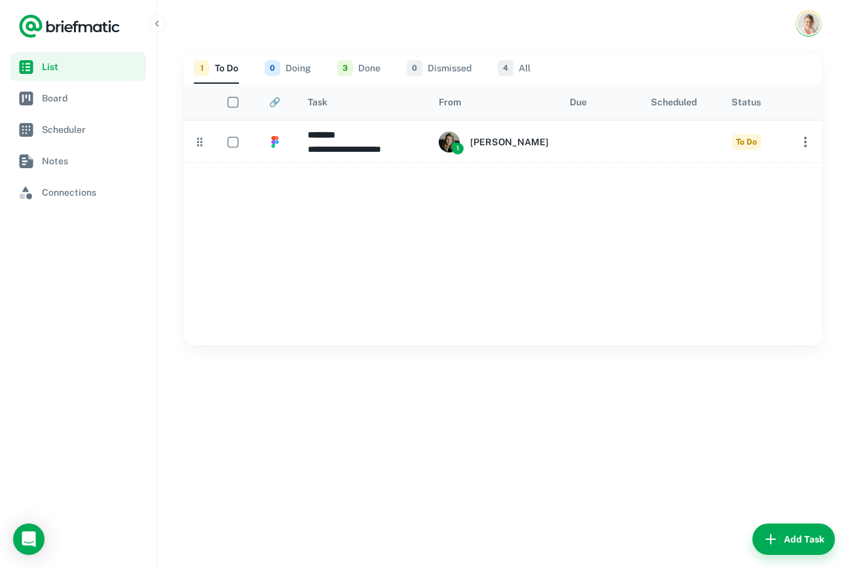
click at [363, 406] on div "**********" at bounding box center [502, 307] width 691 height 521
